Goal: Information Seeking & Learning: Learn about a topic

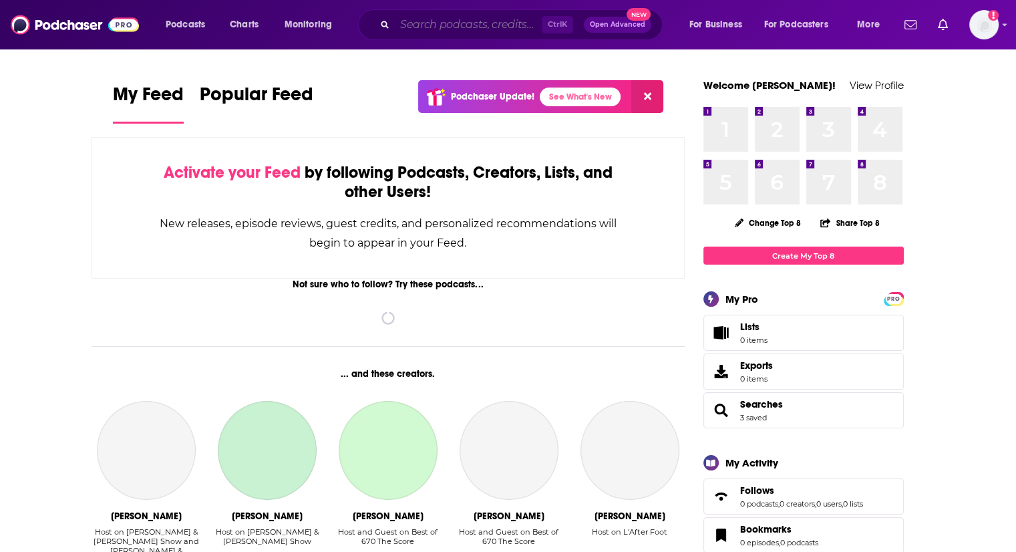
click at [436, 31] on input "Search podcasts, credits, & more..." at bounding box center [468, 24] width 147 height 21
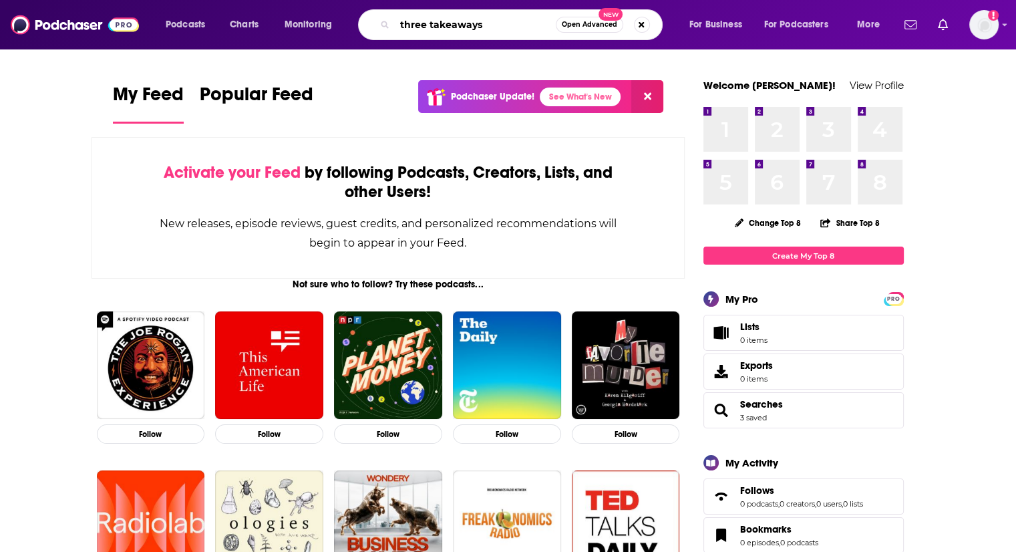
type input "three takeaways"
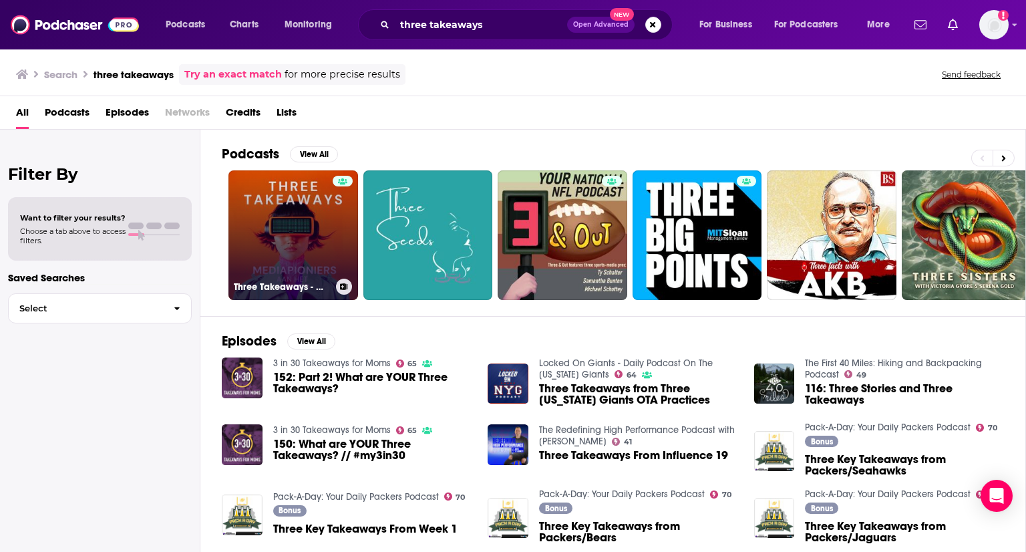
click at [309, 216] on link "Three Takeaways - Mediapioniers aan het woord" at bounding box center [293, 235] width 130 height 130
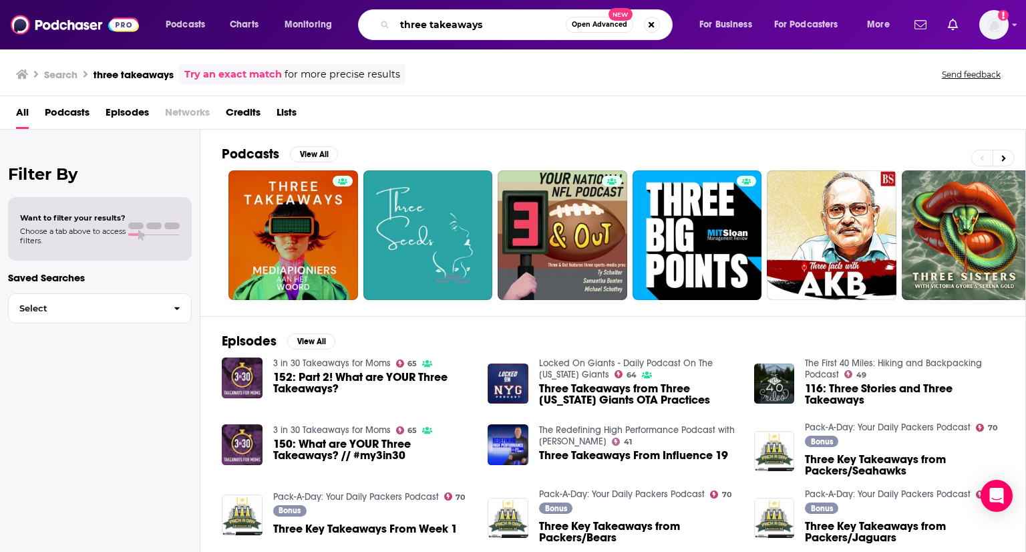
drag, startPoint x: 484, startPoint y: 26, endPoint x: 283, endPoint y: 55, distance: 203.2
click at [283, 55] on div "Podcasts Charts Monitoring three takeaways Open Advanced New For Business For P…" at bounding box center [513, 276] width 1026 height 552
type input "3 takeaways"
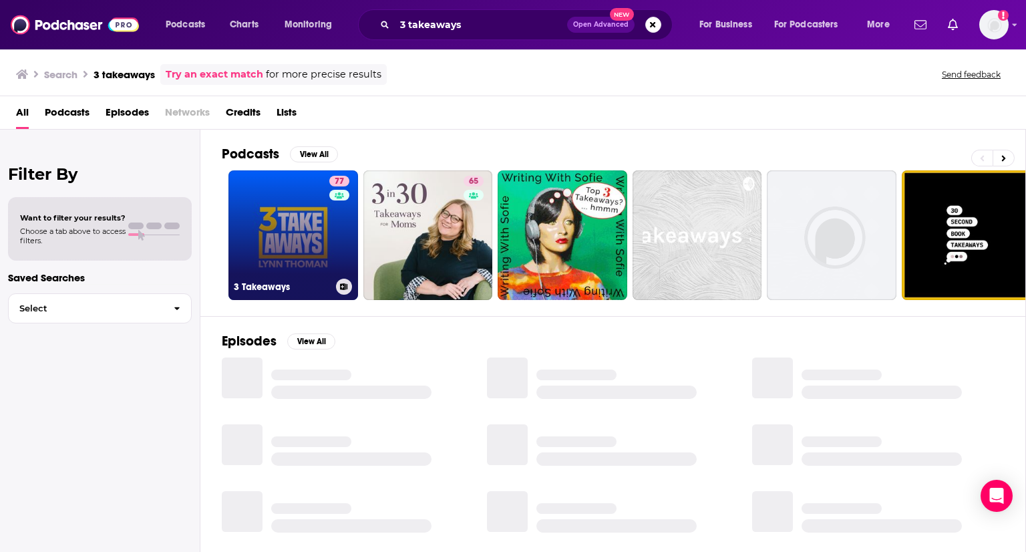
click at [278, 217] on link "77 3 Takeaways" at bounding box center [293, 235] width 130 height 130
